Goal: Task Accomplishment & Management: Manage account settings

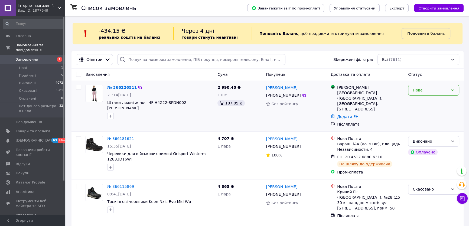
click at [425, 91] on div "Нове" at bounding box center [431, 90] width 36 height 6
click at [419, 103] on li "Прийнято" at bounding box center [434, 102] width 51 height 10
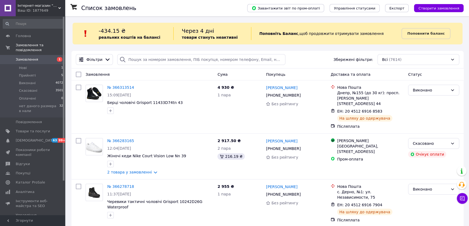
click at [38, 57] on span "Замовлення" at bounding box center [33, 59] width 34 height 5
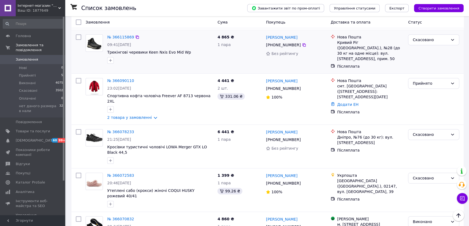
scroll to position [295, 0]
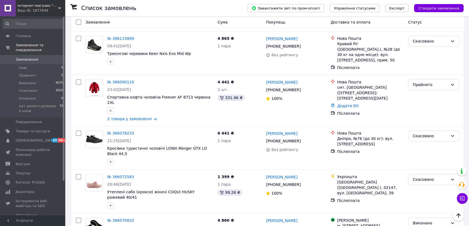
click at [38, 57] on span "Замовлення" at bounding box center [33, 59] width 34 height 5
